Goal: Find specific page/section: Find specific page/section

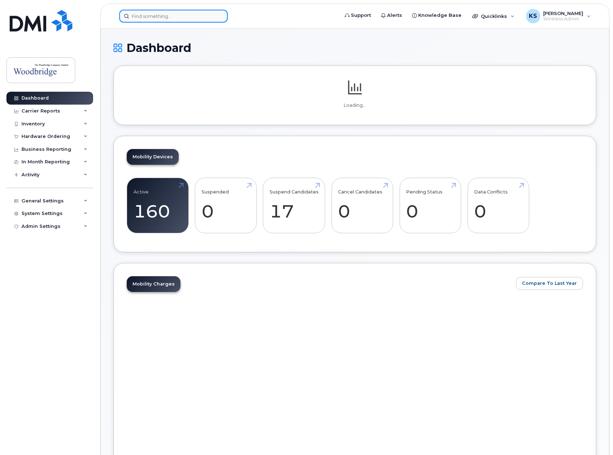
click at [142, 17] on input at bounding box center [173, 16] width 109 height 13
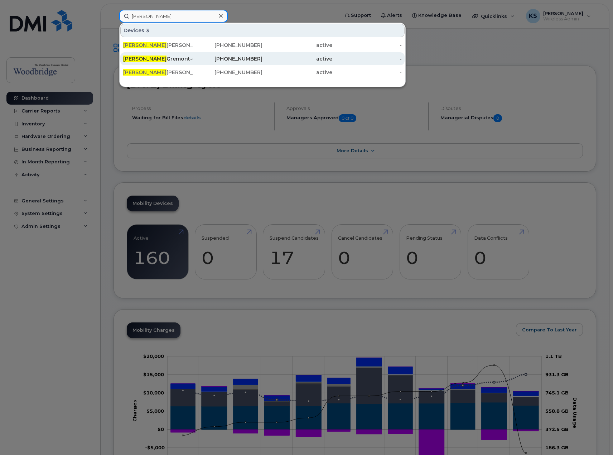
type input "[PERSON_NAME]"
click at [154, 62] on div "[PERSON_NAME]-cell" at bounding box center [158, 58] width 70 height 7
